Goal: Transaction & Acquisition: Obtain resource

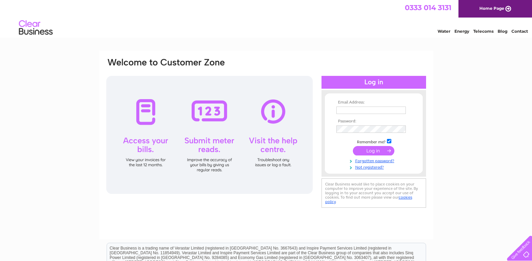
type input "[EMAIL_ADDRESS][DOMAIN_NAME]"
click at [373, 150] on input "submit" at bounding box center [374, 150] width 42 height 9
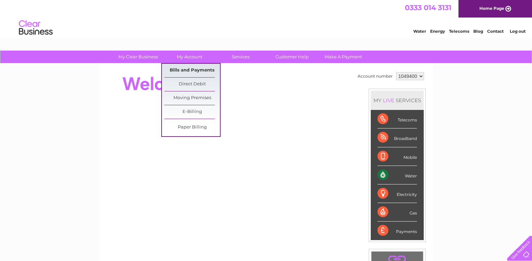
click at [191, 69] on link "Bills and Payments" at bounding box center [192, 71] width 56 height 14
click at [196, 70] on link "Bills and Payments" at bounding box center [192, 71] width 56 height 14
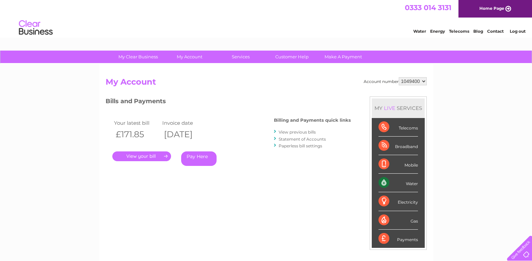
click at [137, 157] on link "." at bounding box center [141, 157] width 59 height 10
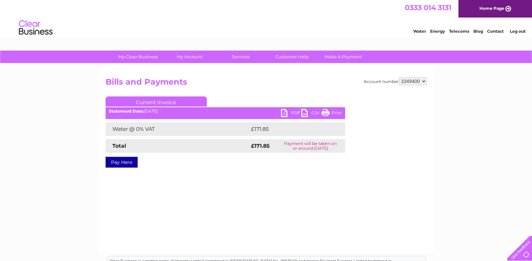
click at [295, 111] on link "PDF" at bounding box center [291, 114] width 20 height 10
click at [519, 30] on link "Log out" at bounding box center [518, 31] width 16 height 5
